Goal: Navigation & Orientation: Find specific page/section

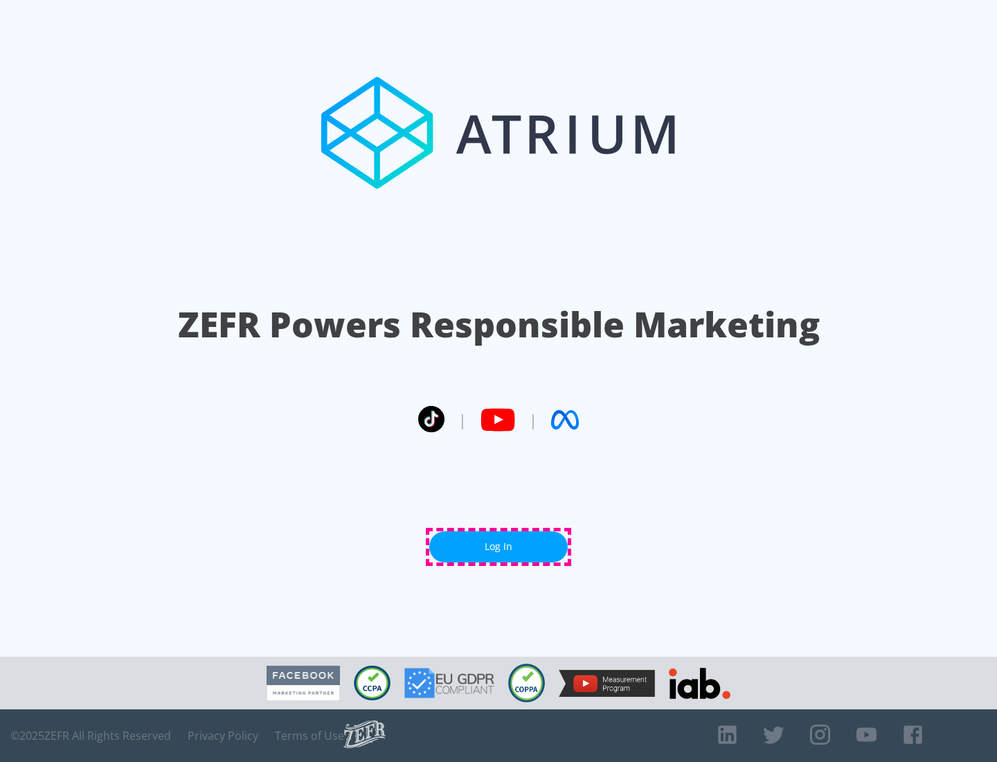
click at [498, 546] on link "Log In" at bounding box center [498, 546] width 138 height 31
